Goal: Find specific page/section: Find specific page/section

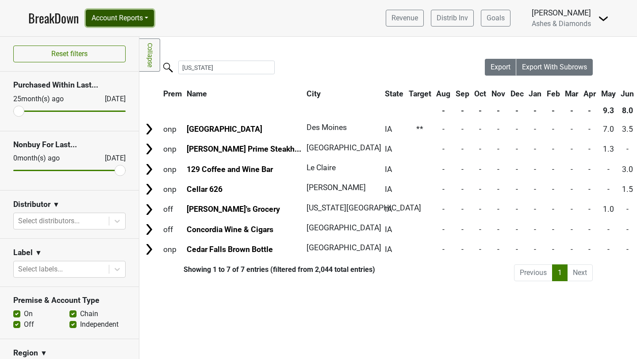
click at [127, 23] on button "Account Reports" at bounding box center [120, 18] width 68 height 17
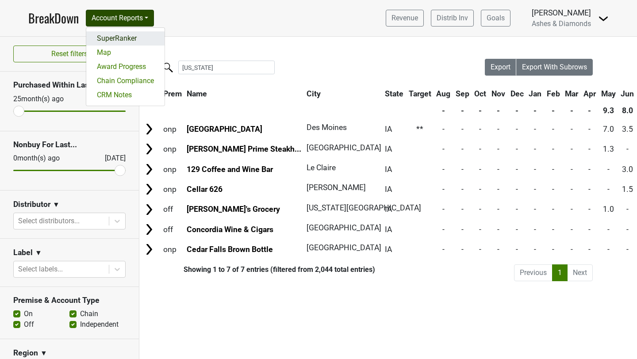
click at [125, 37] on link "SuperRanker" at bounding box center [125, 38] width 78 height 14
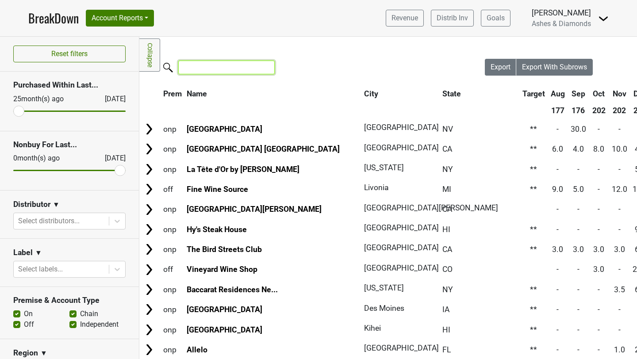
click at [207, 66] on input "search" at bounding box center [226, 68] width 96 height 14
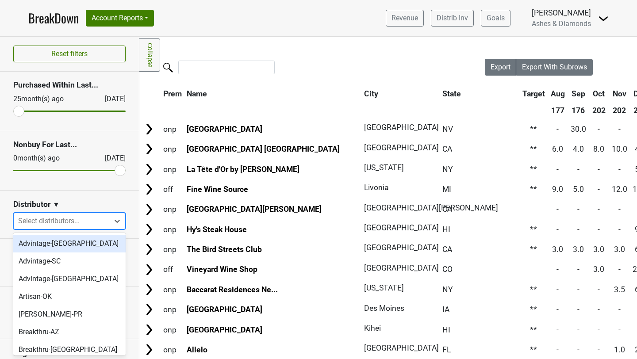
click at [63, 225] on div at bounding box center [61, 221] width 86 height 12
type input "in"
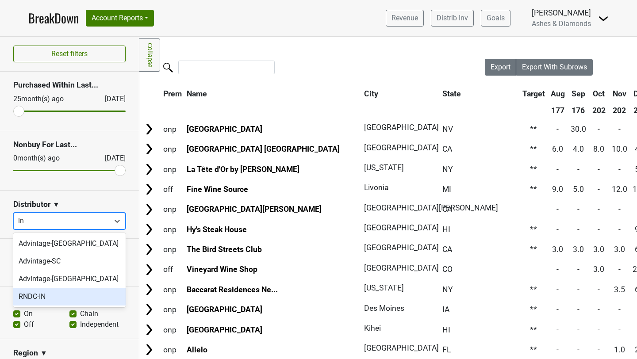
click at [48, 297] on div "RNDC-IN" at bounding box center [69, 297] width 112 height 18
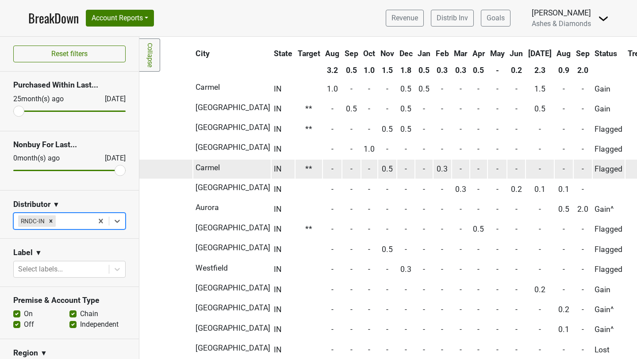
scroll to position [40, 0]
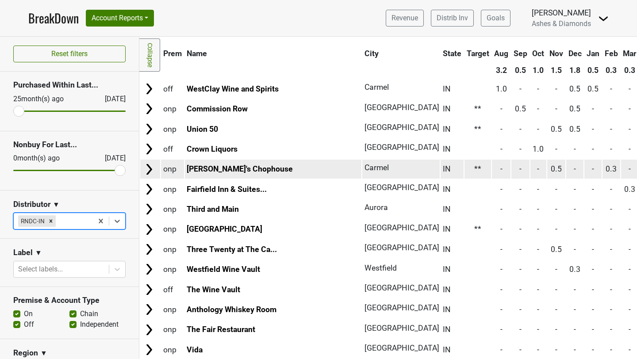
click at [150, 168] on img at bounding box center [148, 169] width 13 height 13
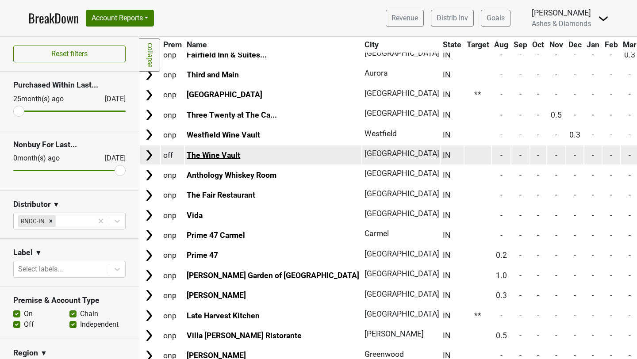
scroll to position [248, 0]
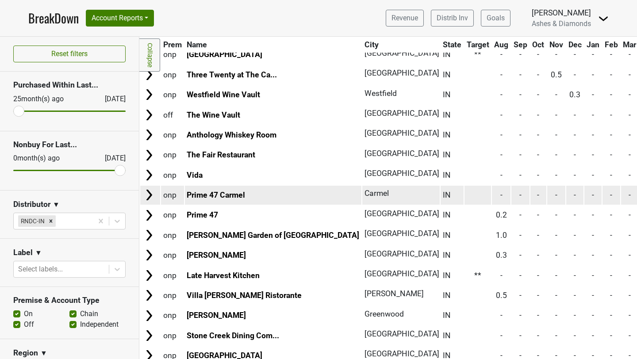
click at [147, 193] on img at bounding box center [148, 194] width 13 height 13
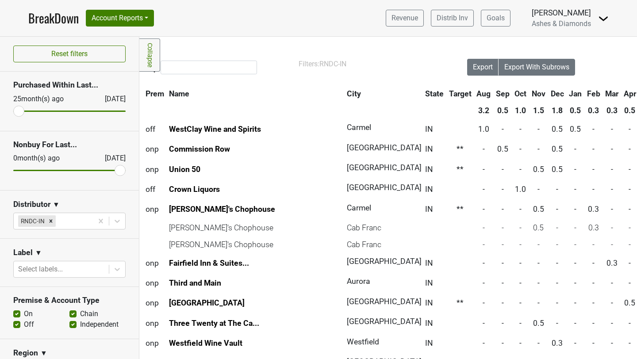
scroll to position [0, 0]
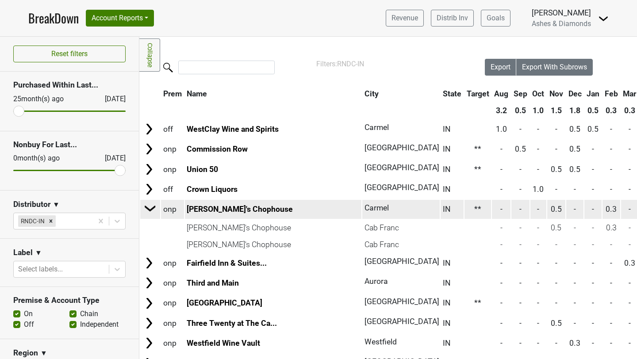
click at [152, 212] on img at bounding box center [150, 208] width 13 height 13
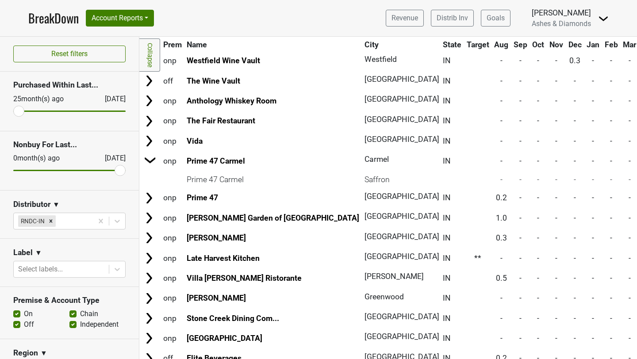
scroll to position [287, 0]
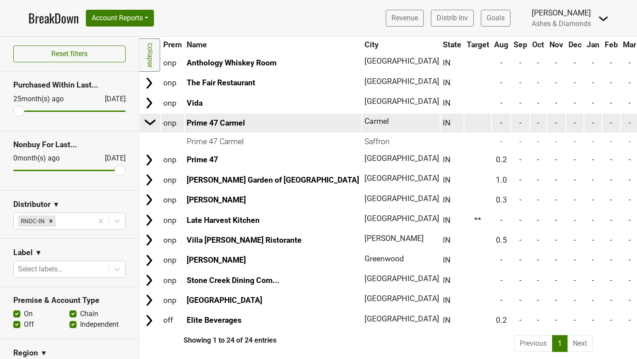
click at [148, 124] on img at bounding box center [150, 121] width 13 height 13
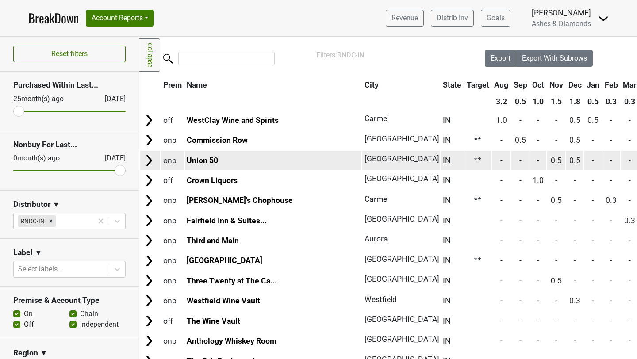
scroll to position [0, 0]
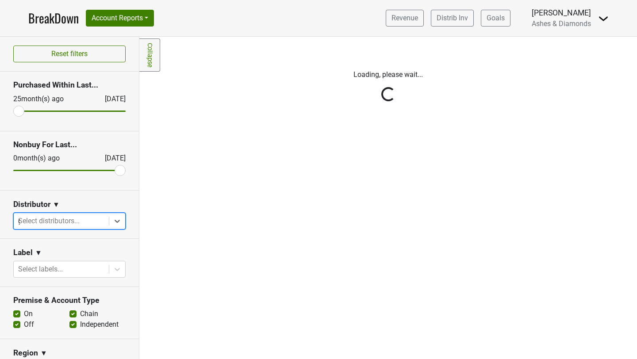
type input "ga"
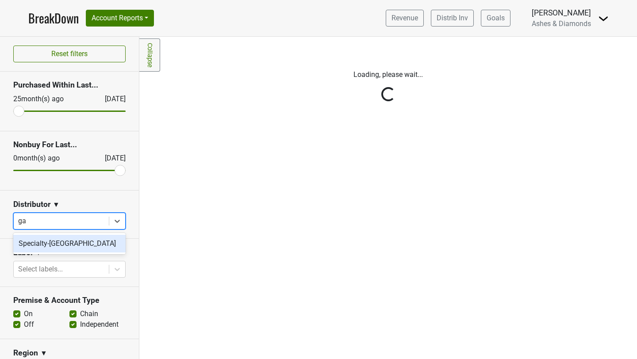
click at [69, 243] on div "Specialty-[GEOGRAPHIC_DATA]" at bounding box center [69, 244] width 112 height 18
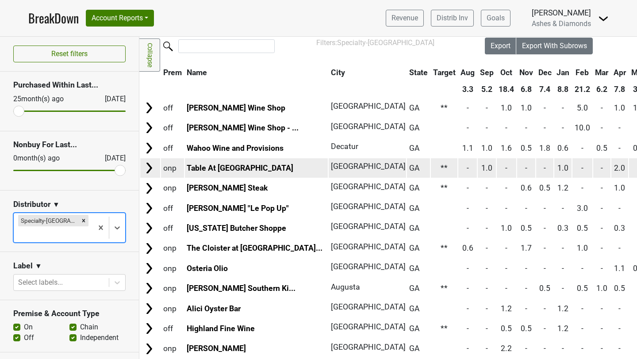
scroll to position [4, 0]
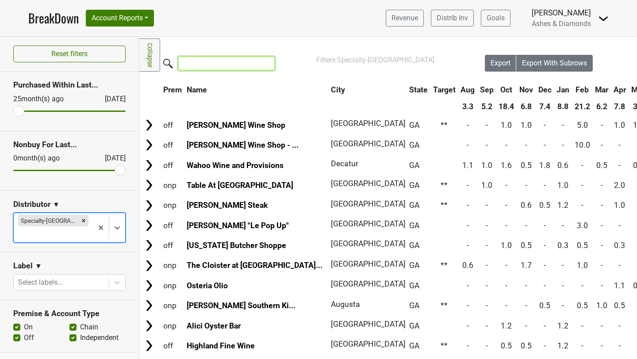
click at [211, 60] on input "search" at bounding box center [226, 64] width 96 height 14
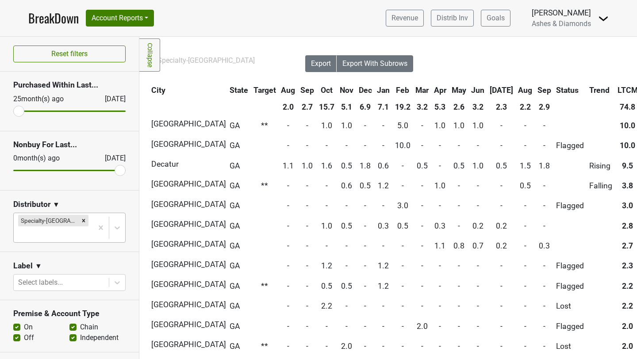
scroll to position [4, 181]
type input "Atl"
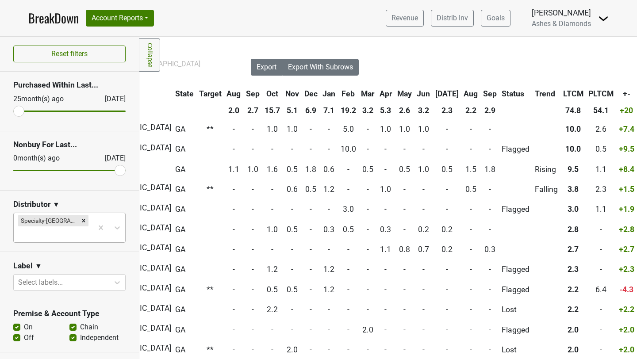
scroll to position [0, 224]
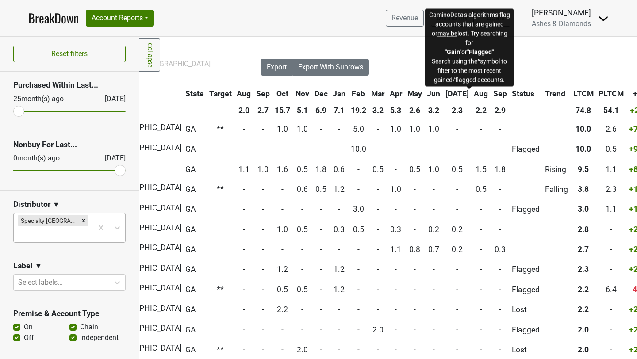
click at [512, 91] on span "Status" at bounding box center [523, 93] width 23 height 9
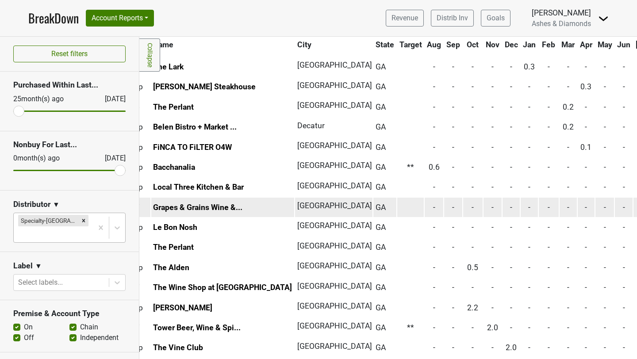
scroll to position [504, 0]
